Goal: Task Accomplishment & Management: Manage account settings

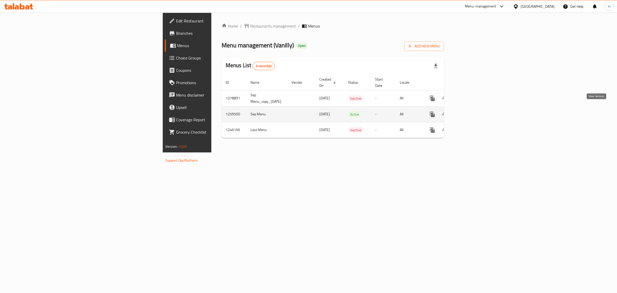
click at [476, 108] on link "enhanced table" at bounding box center [469, 114] width 12 height 12
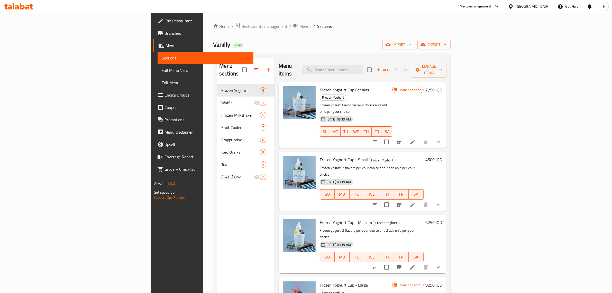
click at [325, 61] on div "Menu items Add Sort Manage items" at bounding box center [363, 70] width 168 height 24
click at [424, 218] on h6 "Frozen Yoghurt Cup - Medium Frozen Yoghurt" at bounding box center [372, 221] width 104 height 7
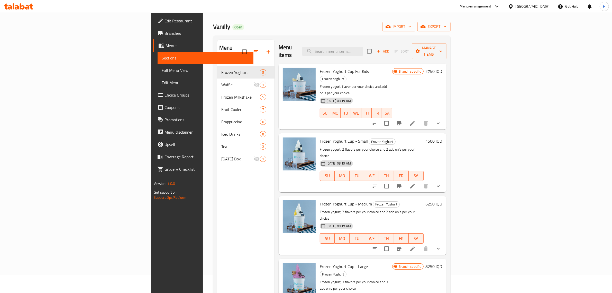
scroll to position [32, 0]
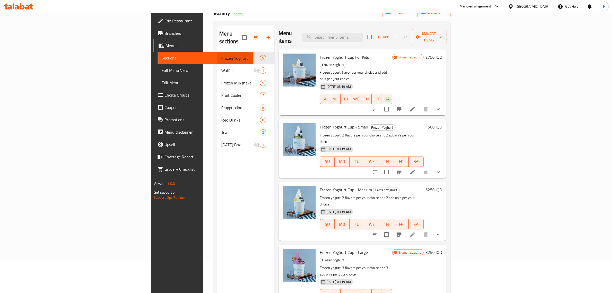
click at [320, 186] on span "Frozen Yoghurt Cup - Medium" at bounding box center [346, 190] width 52 height 8
drag, startPoint x: 287, startPoint y: 162, endPoint x: 327, endPoint y: 163, distance: 40.4
click at [327, 186] on span "Frozen Yoghurt Cup - Medium" at bounding box center [346, 190] width 52 height 8
copy span "Frozen Yoghurt Cup - Medium"
click at [342, 132] on p "Frozen yogurt, 2 flavors per your choice and 2 add on's per your choice" at bounding box center [372, 138] width 104 height 13
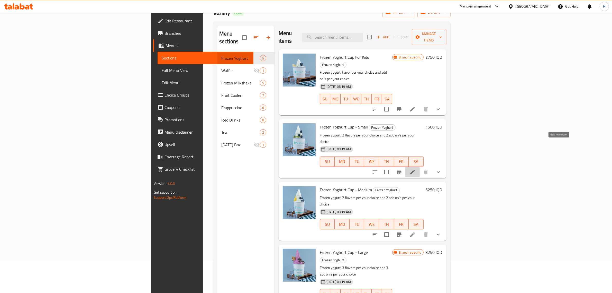
click at [415, 169] on icon at bounding box center [412, 171] width 5 height 5
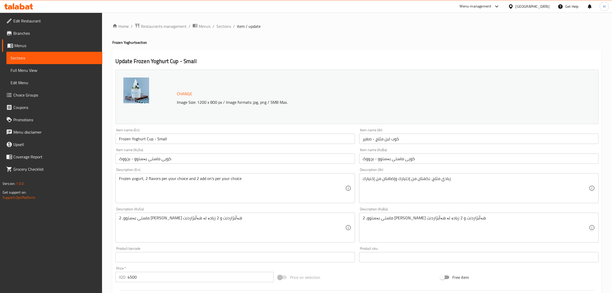
type input "الإضافات:"
type input "زیادە:"
type input "0"
type input "2"
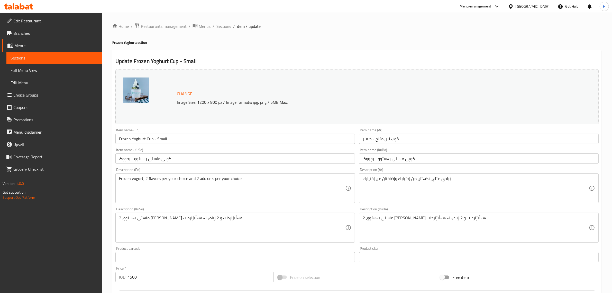
type input "إختيارك من النكهة الأولى:"
type input "هەڵبژاردنت لە [PERSON_NAME]:"
type input "1"
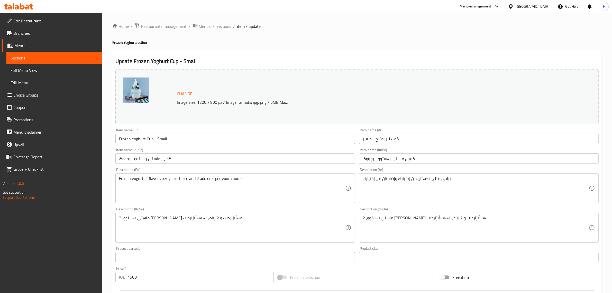
type input "هەڵبژاردنت [PERSON_NAME]:"
type input "1"
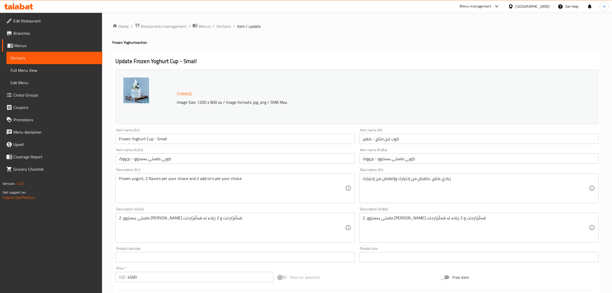
type input "الإضافات:"
type input "زیادە:"
type input "0"
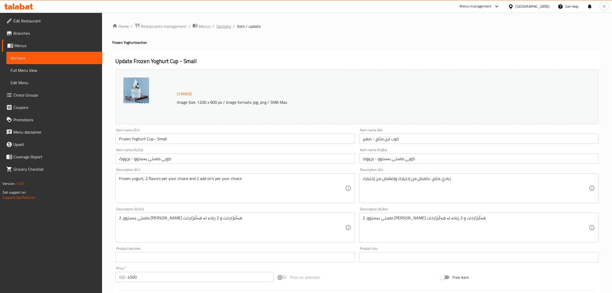
click at [229, 26] on span "Sections" at bounding box center [223, 26] width 15 height 6
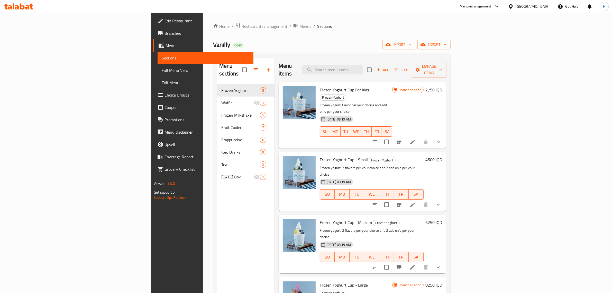
click at [426, 239] on div "[DATE] 08:19 AM SU MO TU WE TH FR SA" at bounding box center [372, 253] width 108 height 28
click at [420, 262] on li at bounding box center [412, 266] width 14 height 9
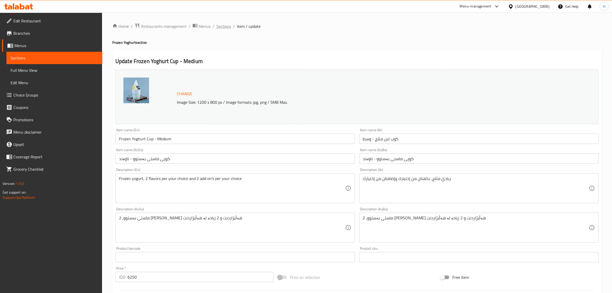
click at [218, 28] on span "Sections" at bounding box center [223, 26] width 15 height 6
